Goal: Task Accomplishment & Management: Complete application form

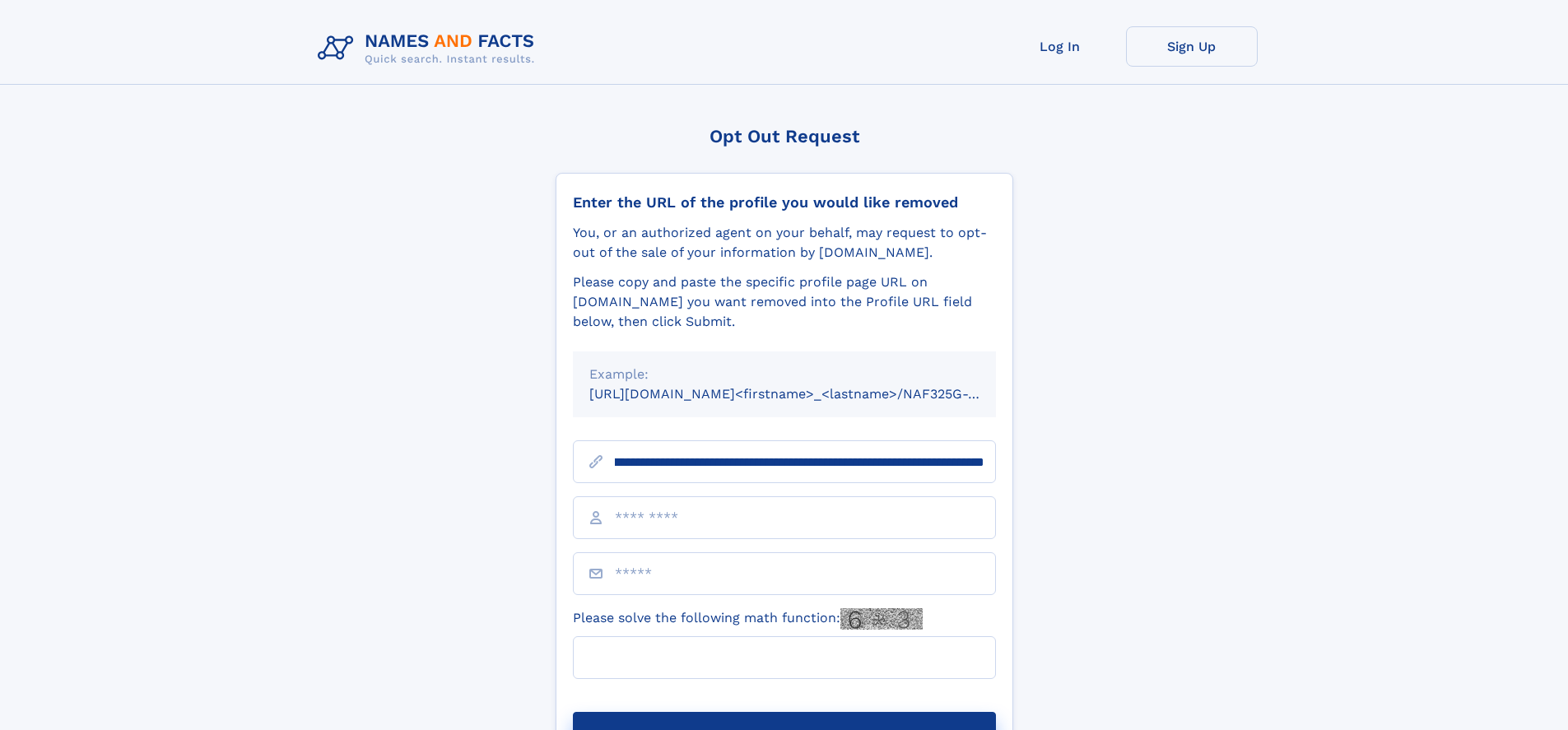
scroll to position [0, 172]
type input "**********"
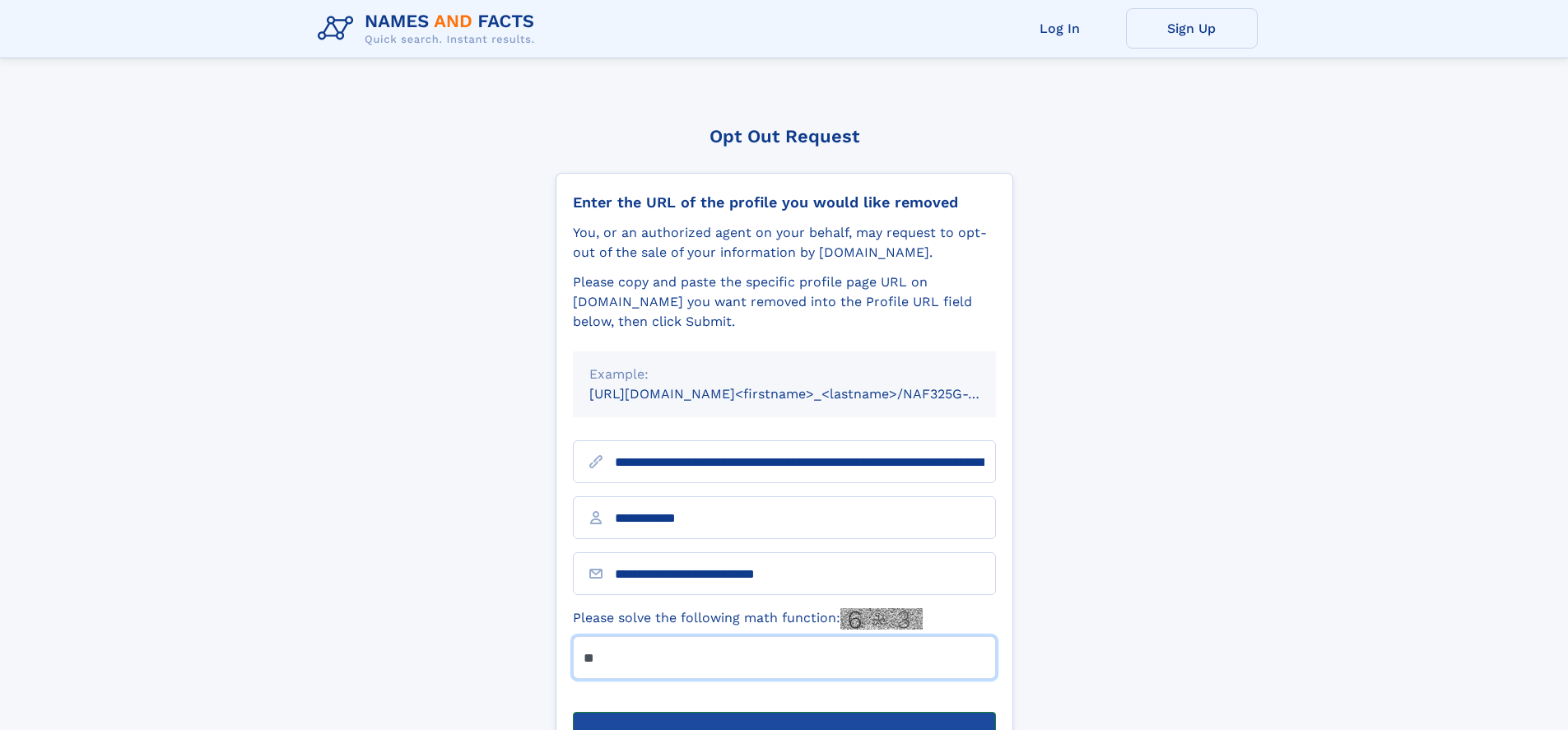
type input "**"
click at [784, 713] on button "Submit Opt Out Request" at bounding box center [785, 739] width 423 height 52
